Goal: Transaction & Acquisition: Book appointment/travel/reservation

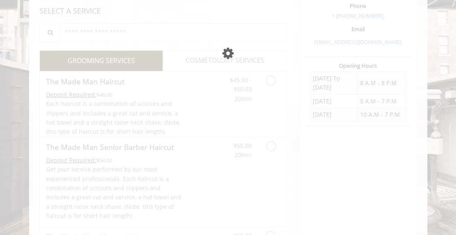
scroll to position [155, 0]
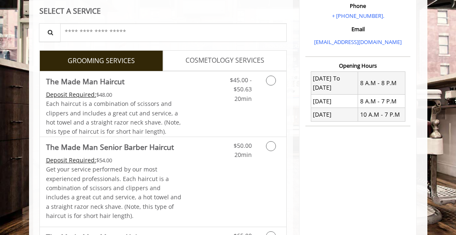
click at [273, 78] on icon "Grooming services" at bounding box center [271, 80] width 10 height 10
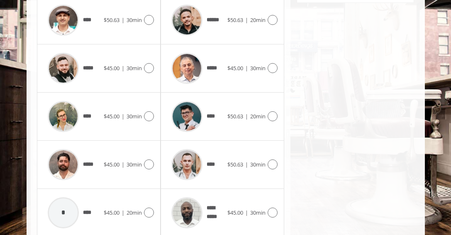
scroll to position [428, 0]
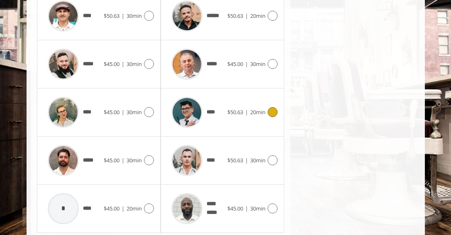
click at [253, 116] on div "$50.63 | 20min" at bounding box center [252, 112] width 50 height 10
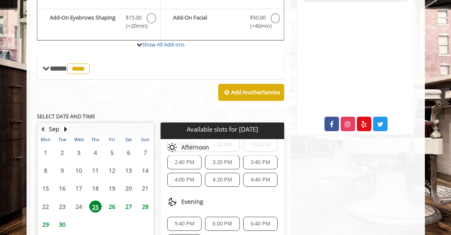
scroll to position [309, 0]
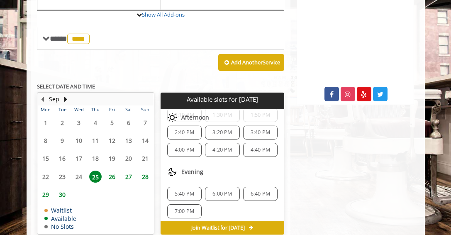
click at [247, 151] on span "4:40 PM" at bounding box center [260, 149] width 27 height 7
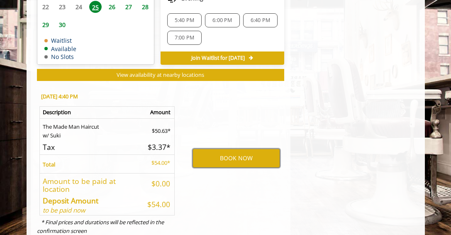
scroll to position [504, 0]
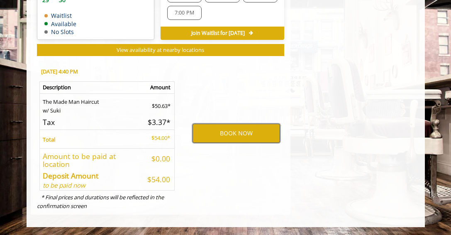
click at [248, 130] on button "BOOK NOW" at bounding box center [235, 133] width 87 height 19
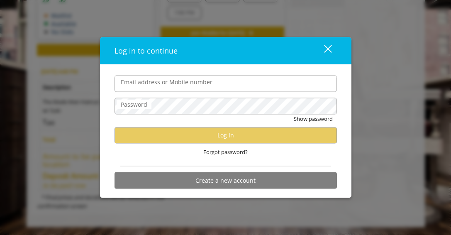
click at [180, 85] on input "Email address or Mobile number" at bounding box center [225, 83] width 222 height 17
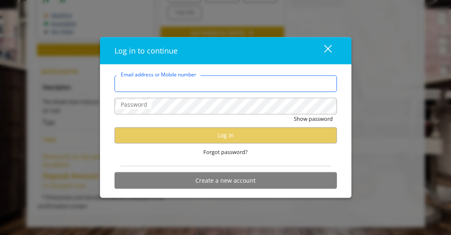
type input "**********"
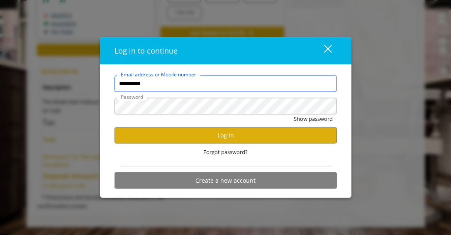
scroll to position [0, 0]
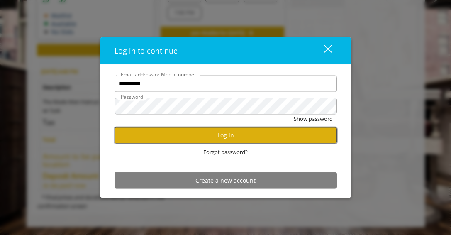
click at [228, 131] on button "Log in" at bounding box center [225, 135] width 222 height 16
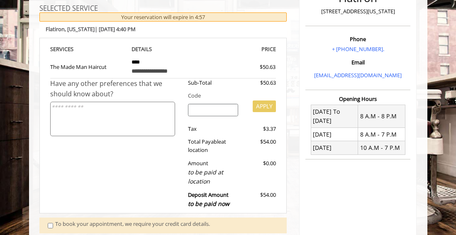
scroll to position [200, 0]
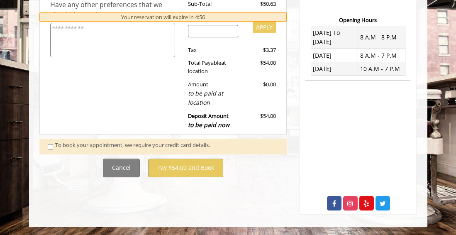
click at [44, 148] on span at bounding box center [51, 146] width 20 height 11
click at [65, 148] on div "To book your appointment, we require your credit card details." at bounding box center [166, 146] width 223 height 11
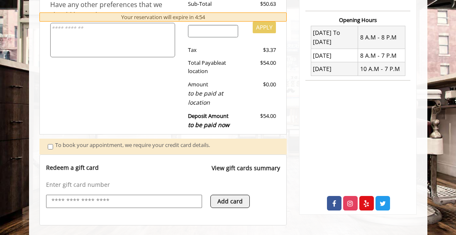
scroll to position [239, 0]
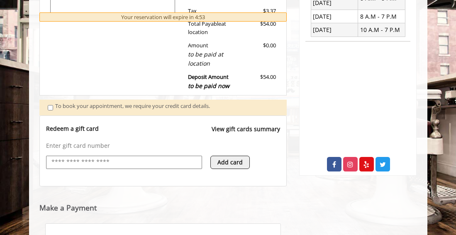
click at [81, 167] on input "text" at bounding box center [124, 162] width 147 height 10
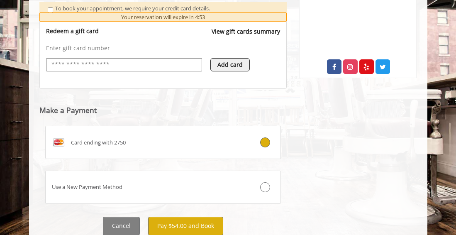
scroll to position [336, 0]
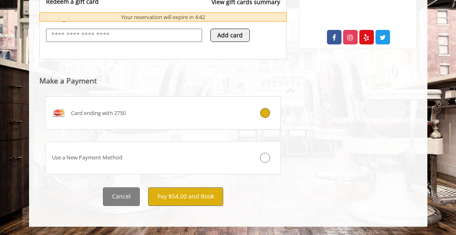
scroll to position [366, 0]
click at [175, 191] on button "Pay $54.00 and Book" at bounding box center [185, 196] width 75 height 19
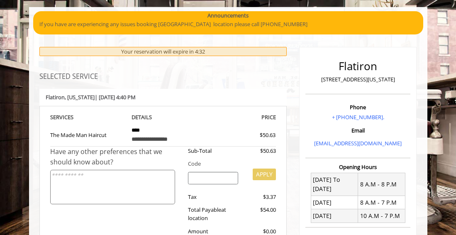
scroll to position [299, 0]
